Goal: Book appointment/travel/reservation

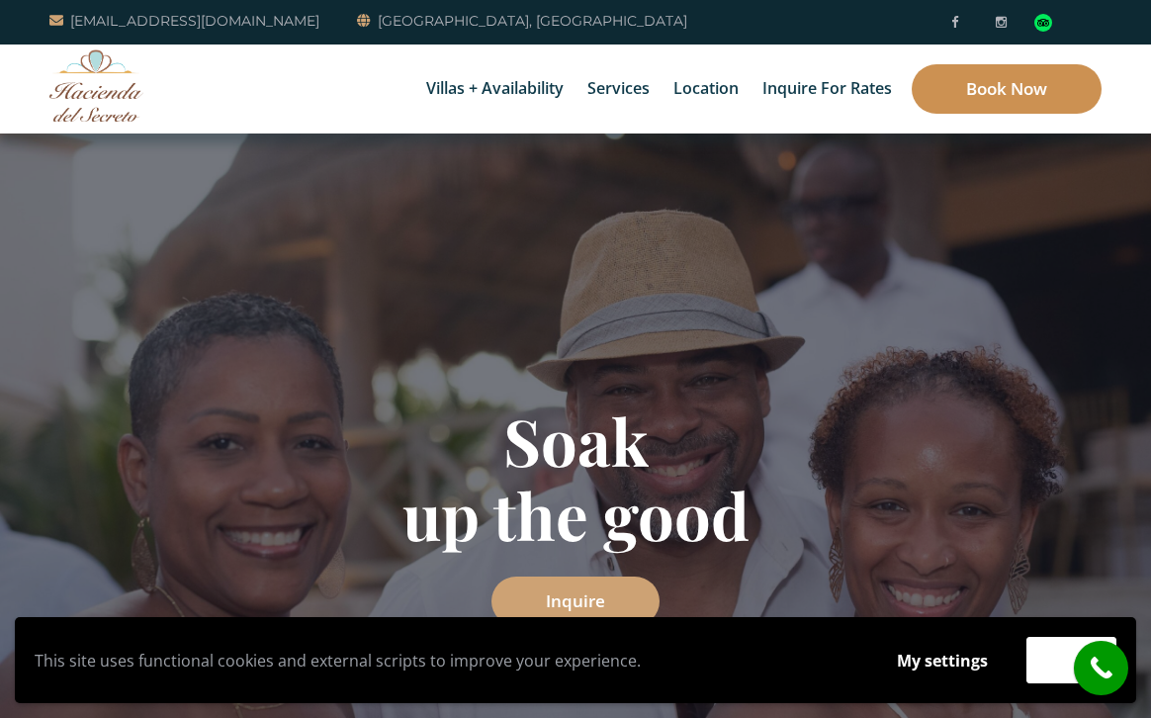
click at [994, 107] on link "Book Now" at bounding box center [1007, 88] width 190 height 49
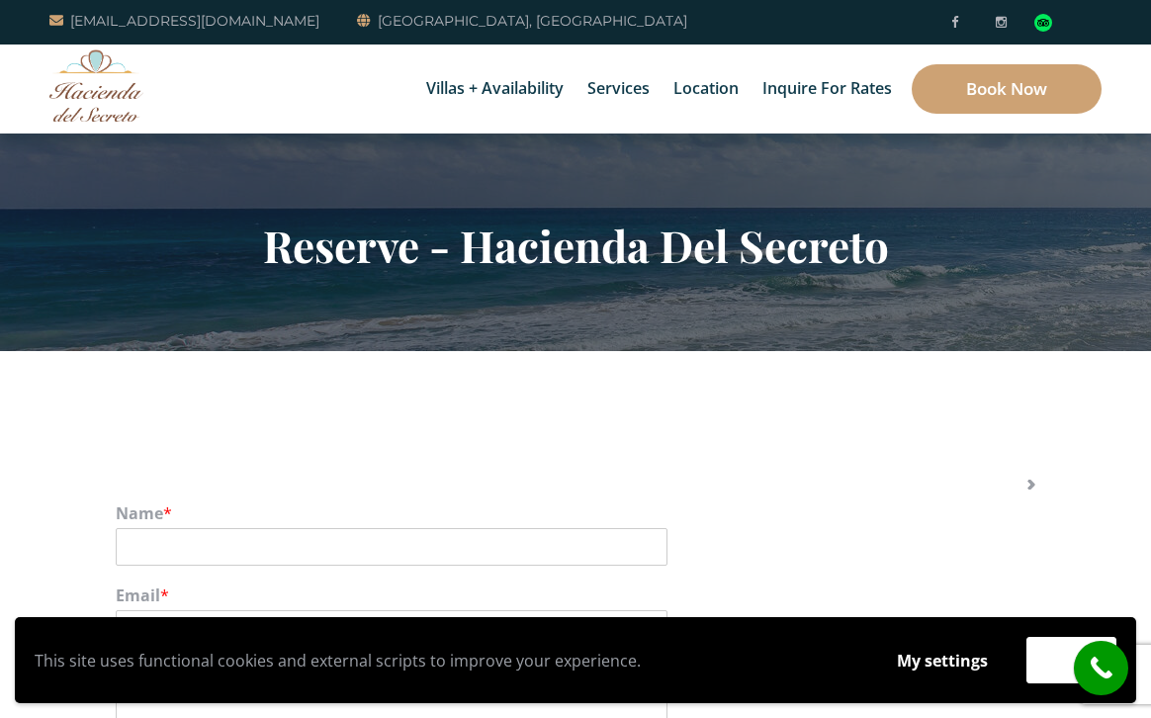
click at [550, 96] on link "Inquire for Rates" at bounding box center [579, 69] width 159 height 59
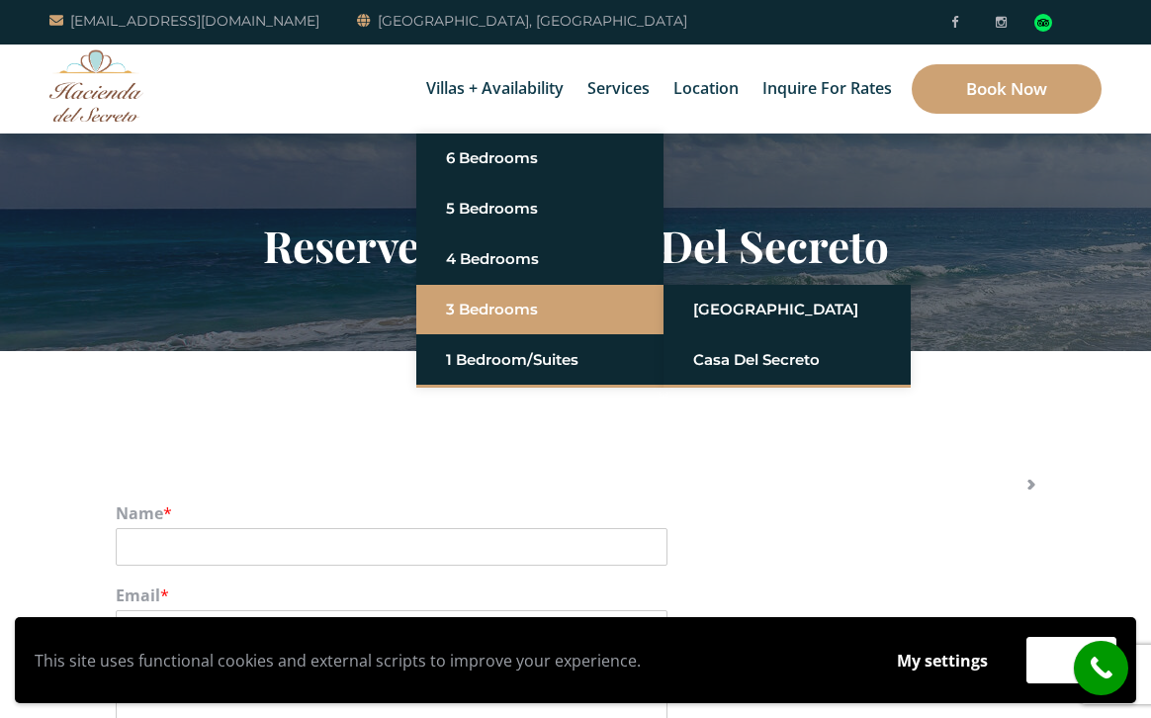
click at [505, 311] on link "3 Bedrooms" at bounding box center [540, 310] width 188 height 36
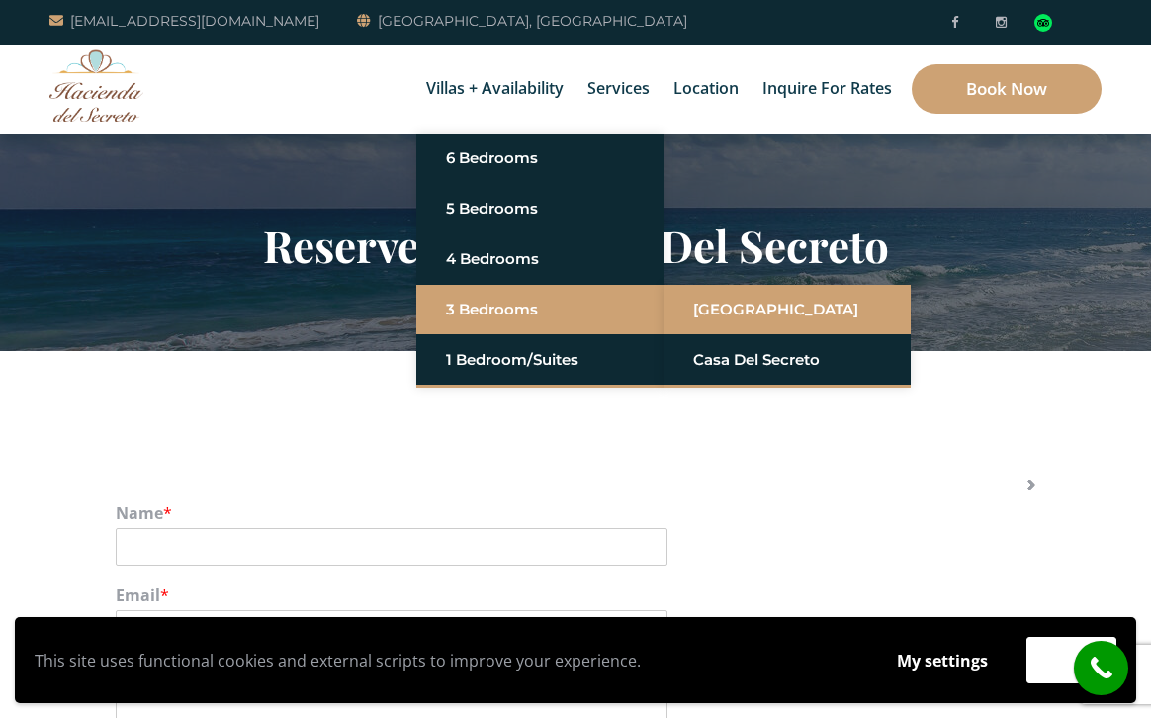
click at [756, 317] on link "[GEOGRAPHIC_DATA]" at bounding box center [787, 310] width 188 height 36
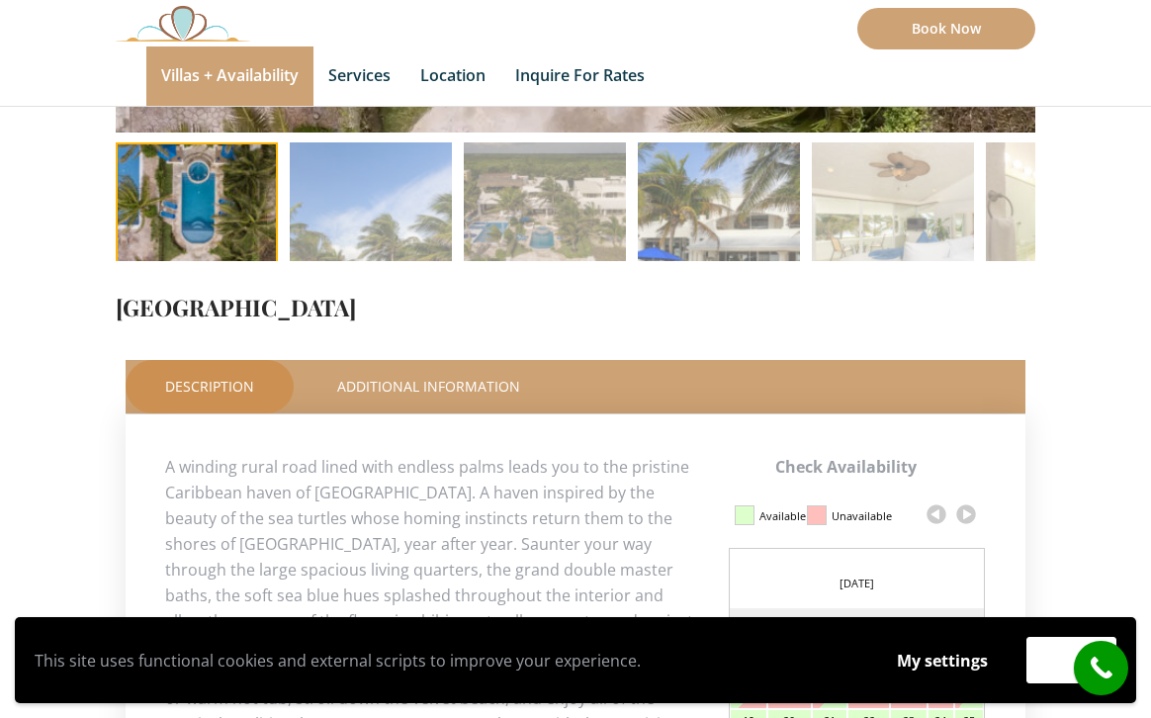
scroll to position [783, 0]
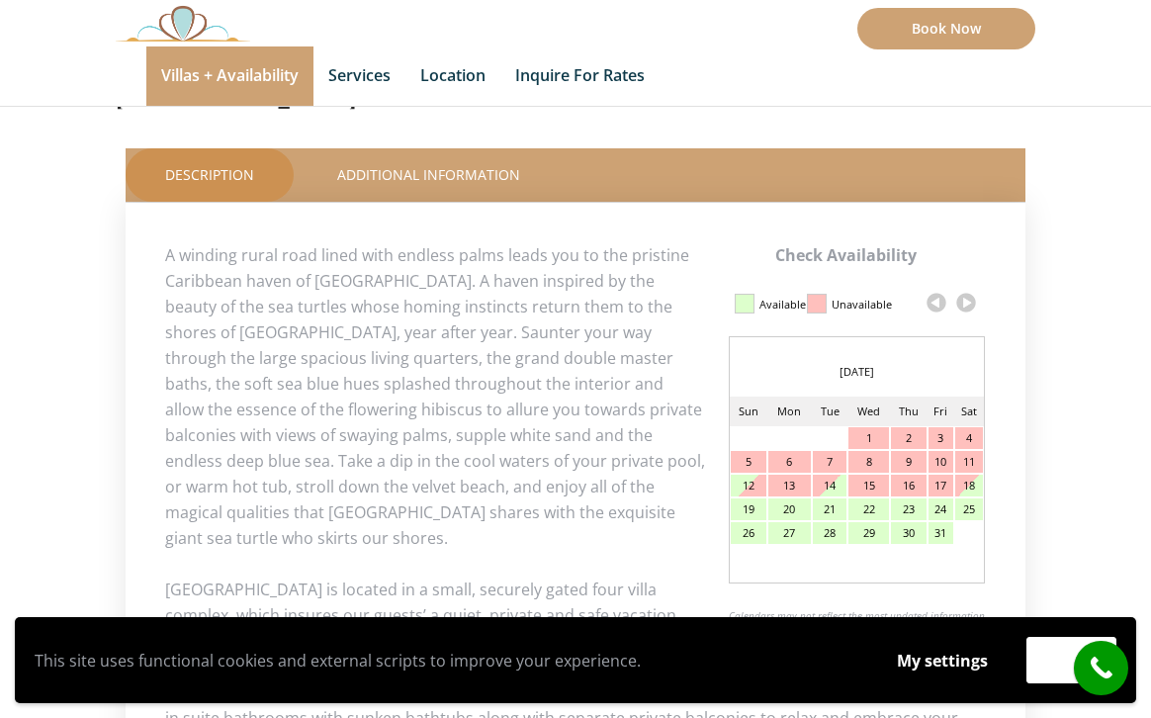
click at [966, 306] on link at bounding box center [966, 303] width 30 height 30
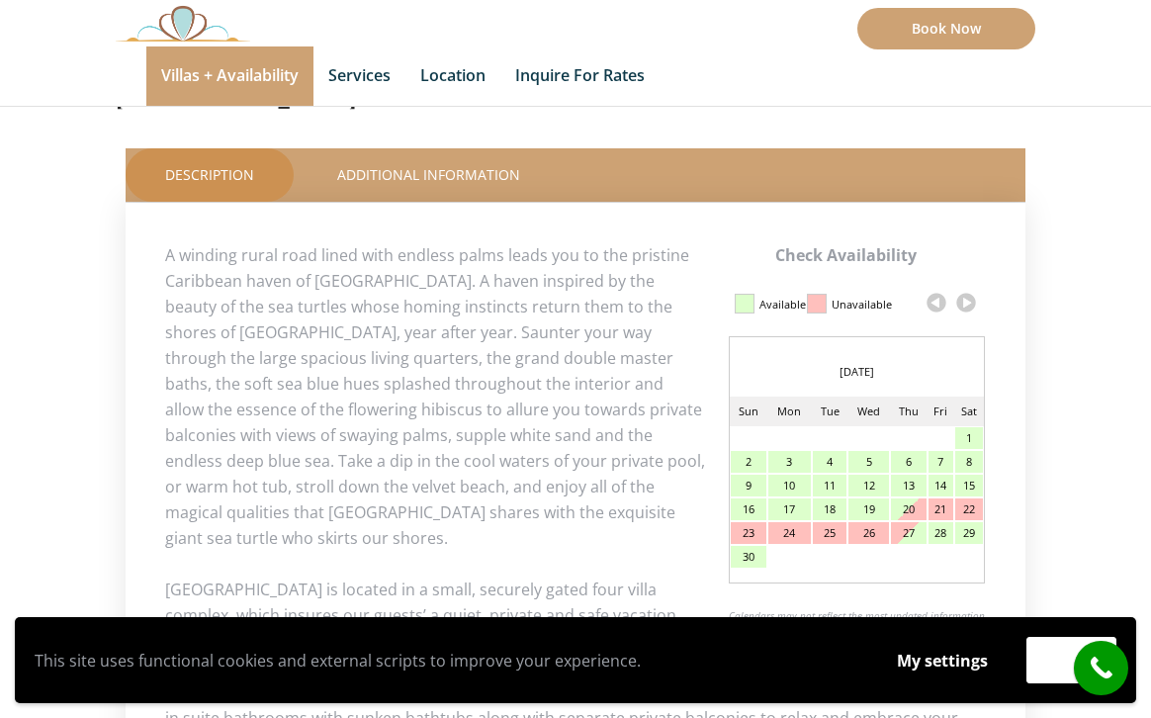
click at [966, 306] on link at bounding box center [966, 303] width 30 height 30
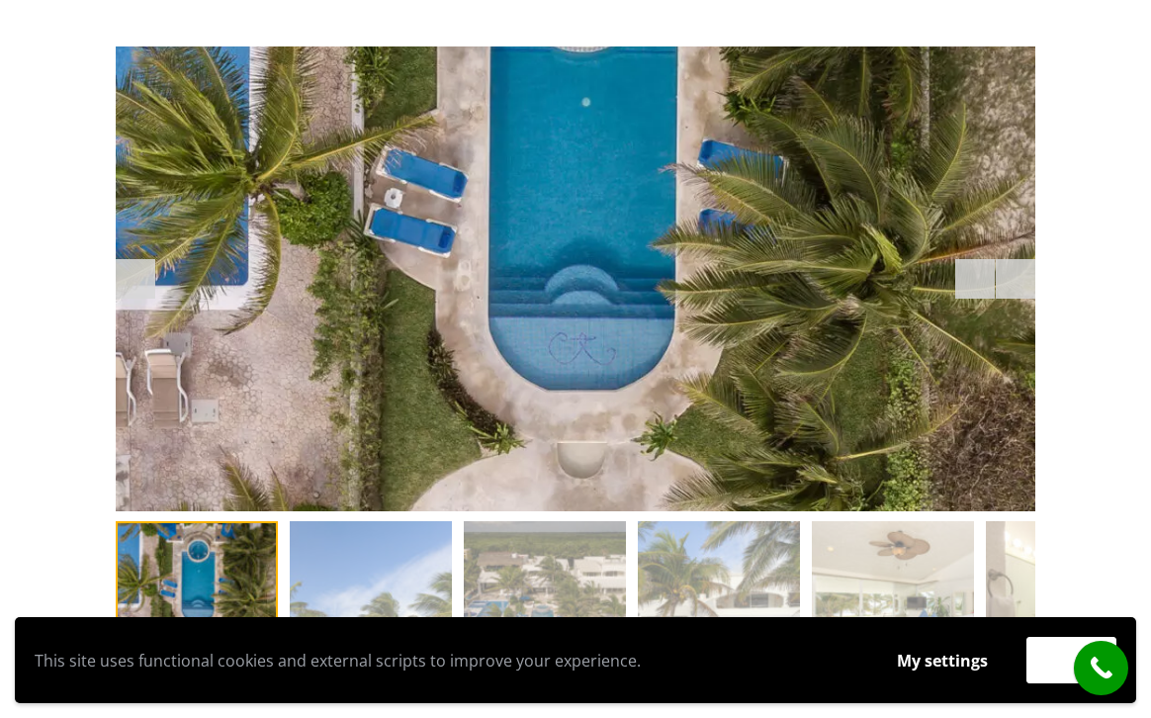
scroll to position [0, 0]
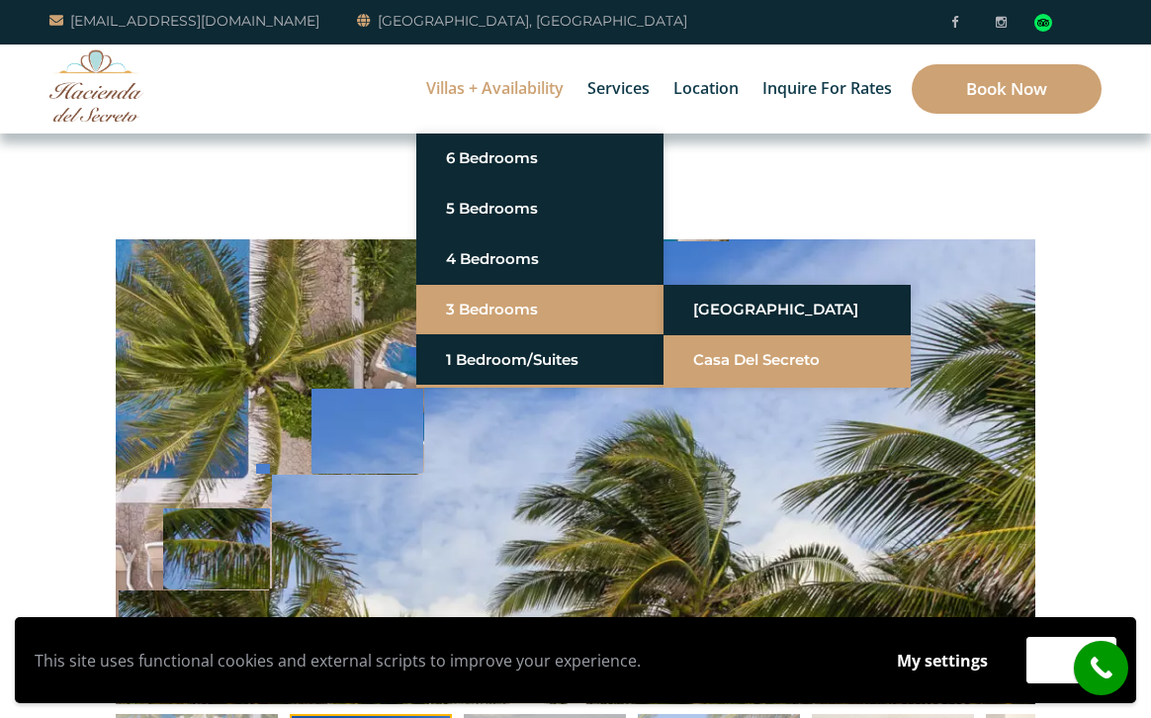
click at [714, 355] on link "Casa del Secreto" at bounding box center [787, 360] width 188 height 36
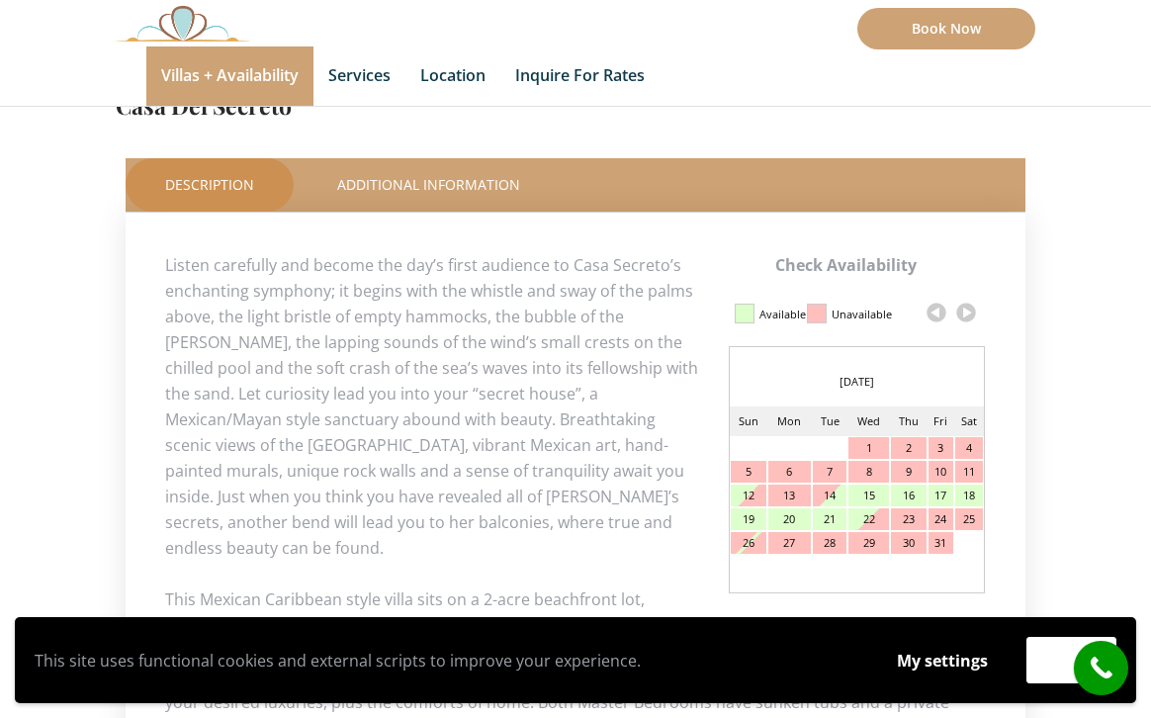
scroll to position [840, 0]
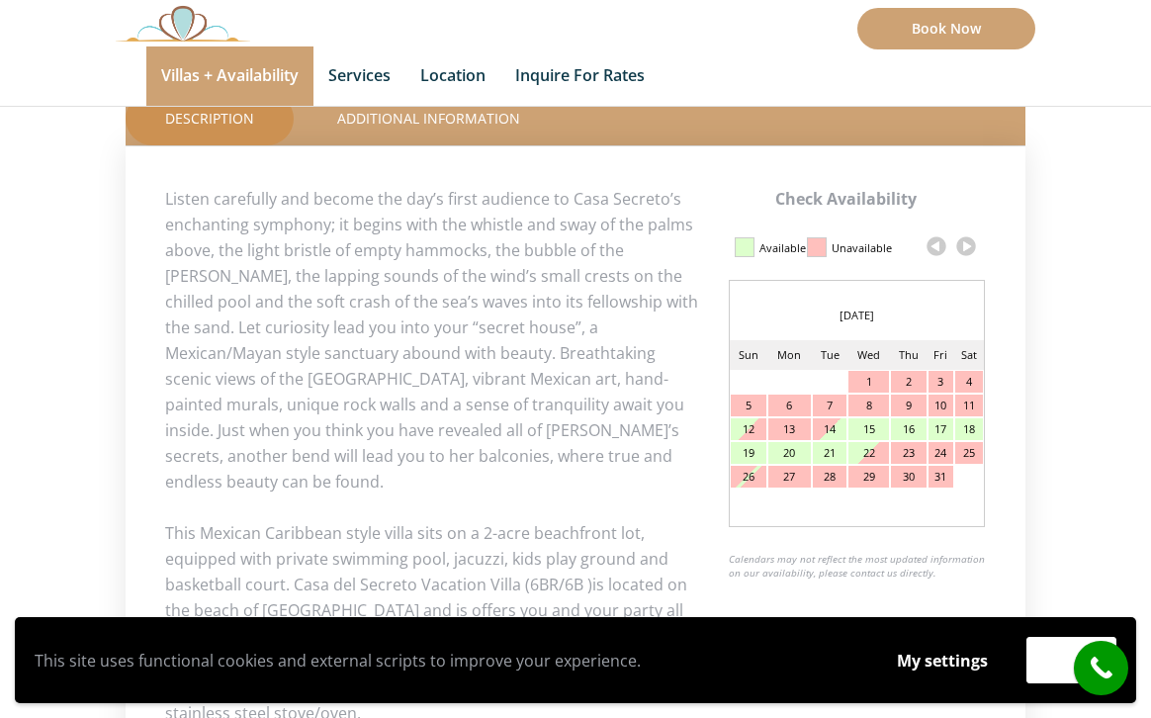
click at [968, 243] on link at bounding box center [966, 246] width 30 height 30
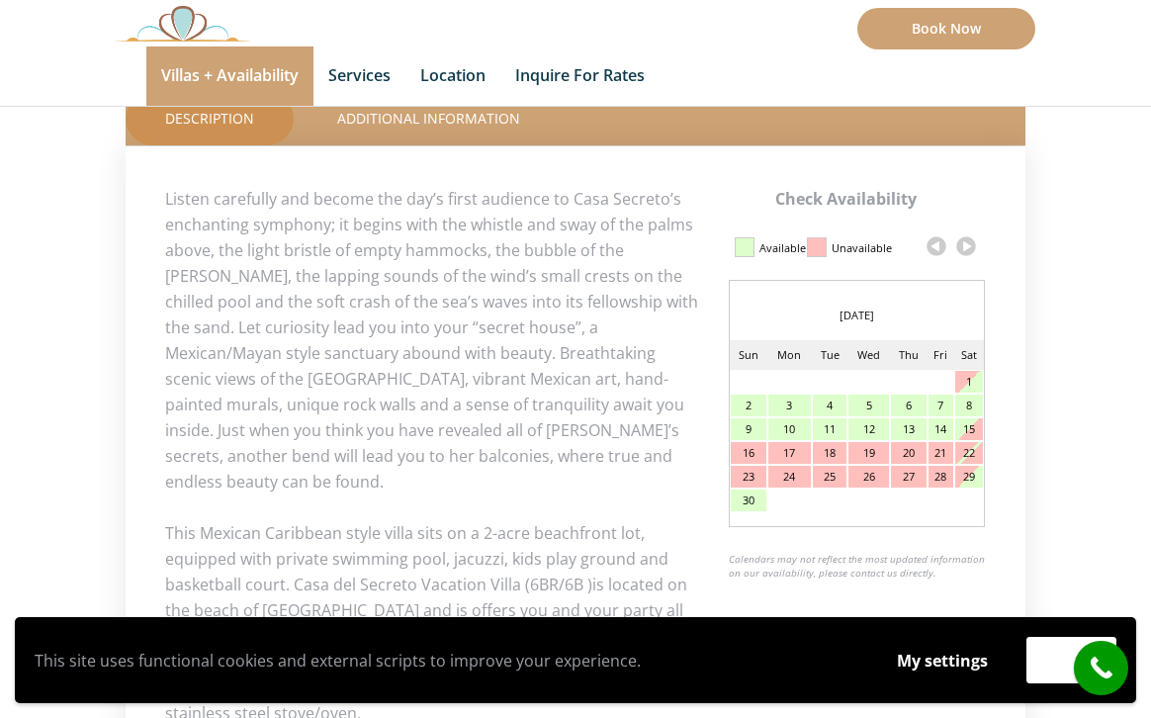
click at [968, 243] on link at bounding box center [966, 246] width 30 height 30
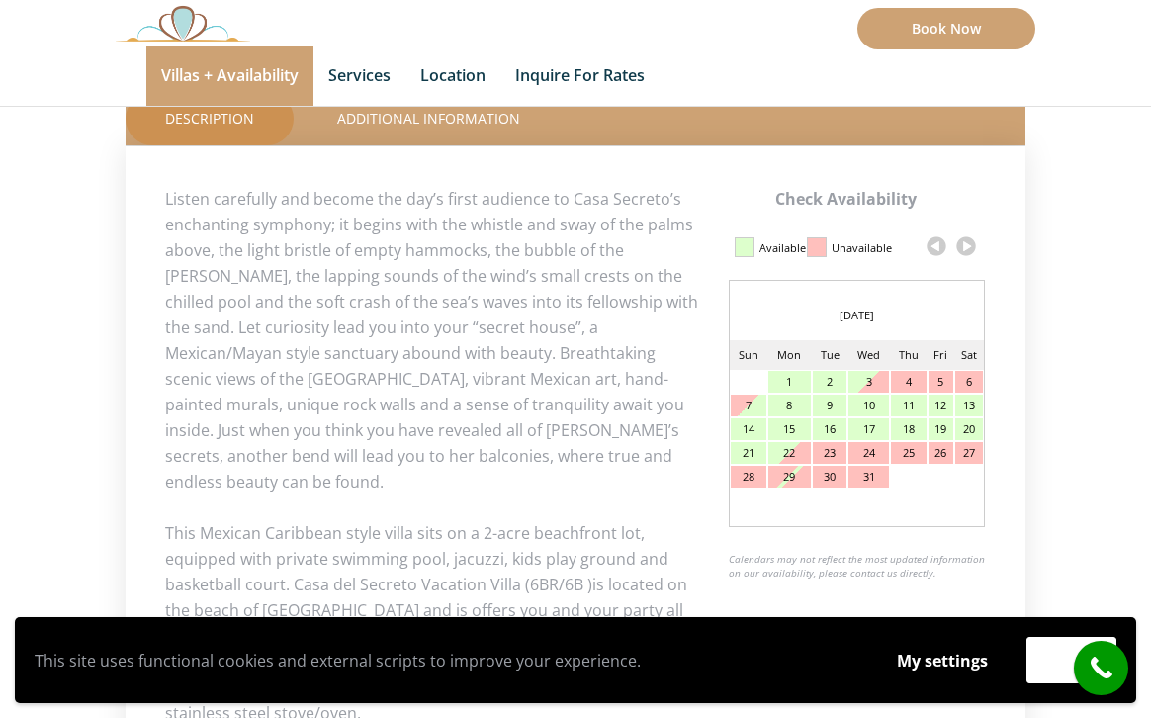
click at [969, 242] on link at bounding box center [966, 246] width 30 height 30
